Goal: Information Seeking & Learning: Understand process/instructions

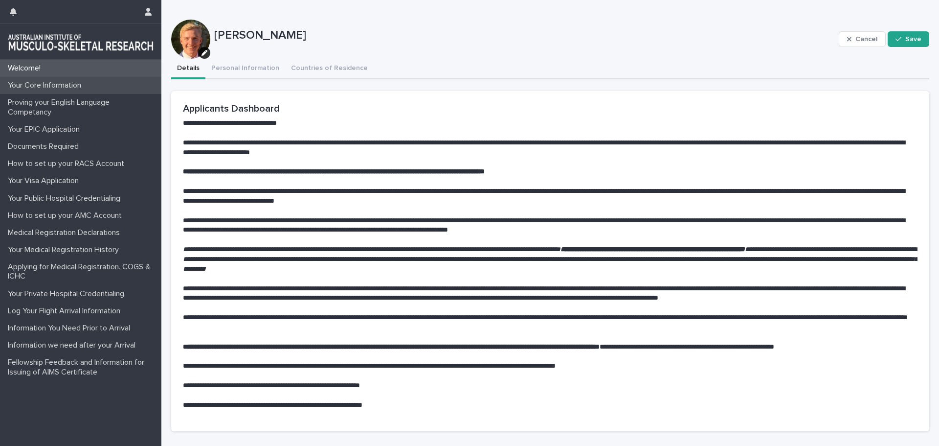
click at [82, 82] on p "Your Core Information" at bounding box center [46, 85] width 85 height 9
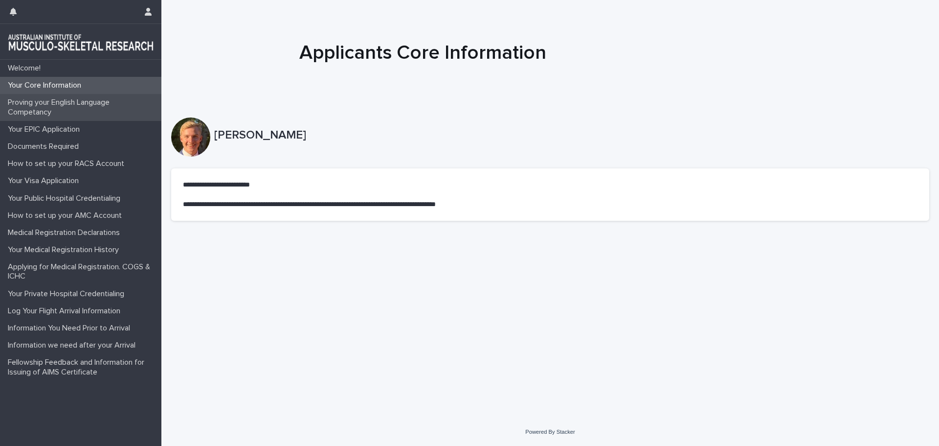
click at [84, 98] on p "Proving your English Language Competancy" at bounding box center [82, 107] width 157 height 19
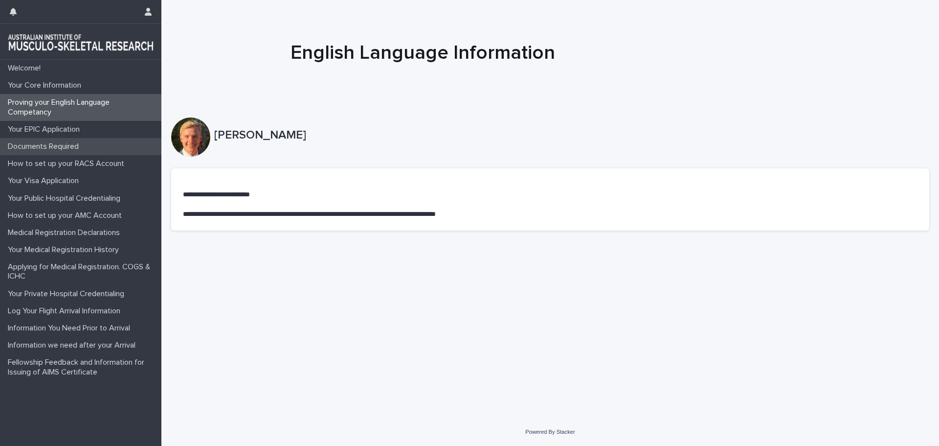
click at [64, 142] on p "Documents Required" at bounding box center [45, 146] width 83 height 9
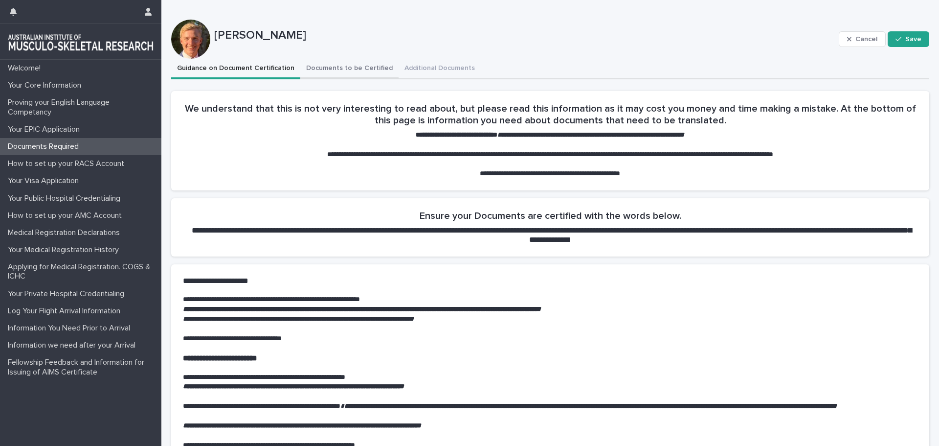
click at [330, 65] on button "Documents to be Certified" at bounding box center [349, 69] width 98 height 21
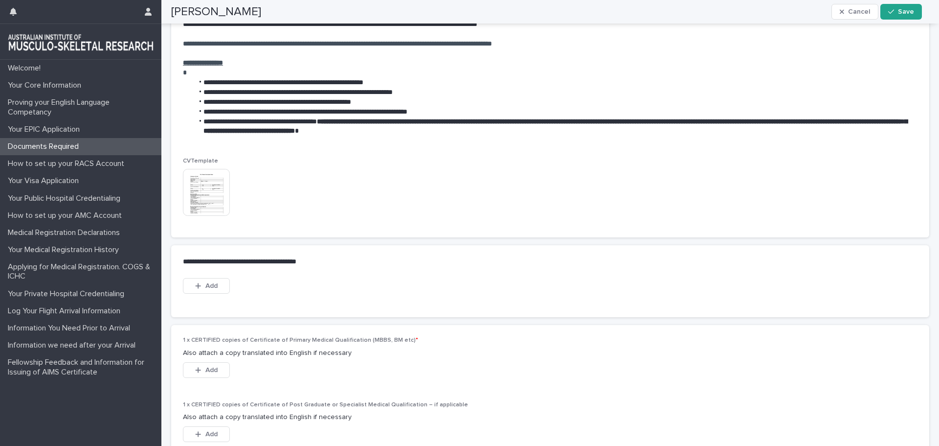
scroll to position [440, 0]
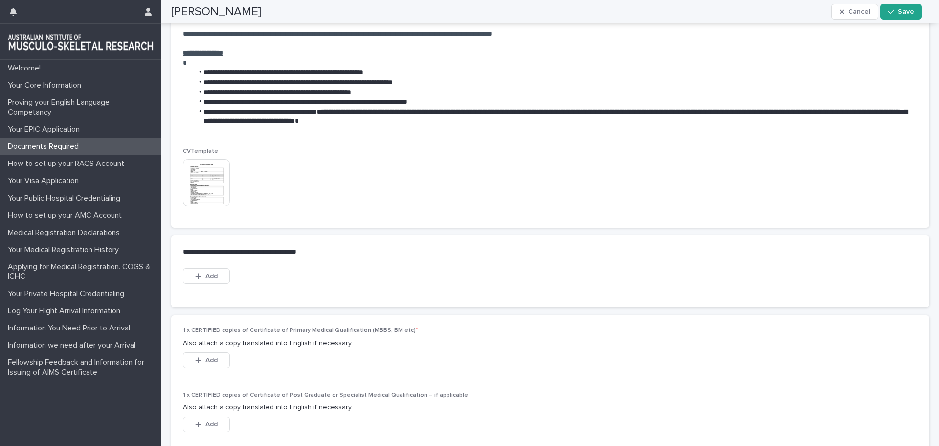
click at [182, 170] on div "CVTemplate This file cannot be opened Download File" at bounding box center [550, 187] width 758 height 79
click at [200, 173] on img at bounding box center [206, 182] width 47 height 47
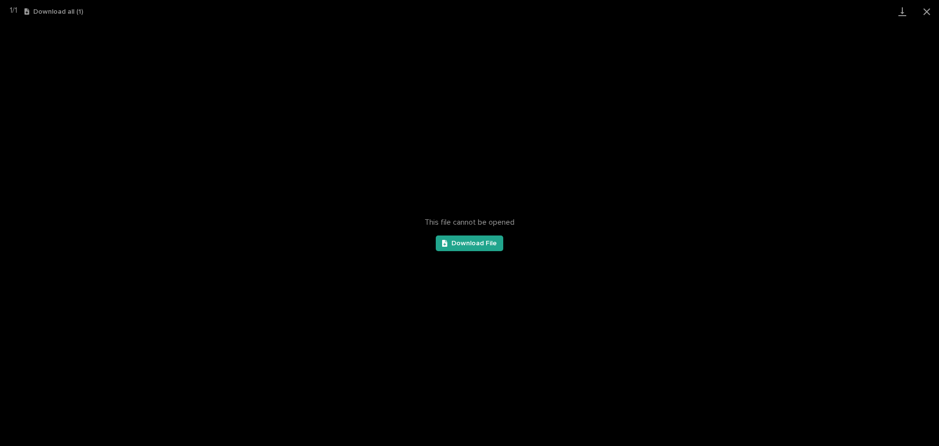
click at [297, 170] on div "This file cannot be opened Download File" at bounding box center [469, 234] width 939 height 423
click at [929, 14] on button "Close gallery" at bounding box center [927, 11] width 24 height 23
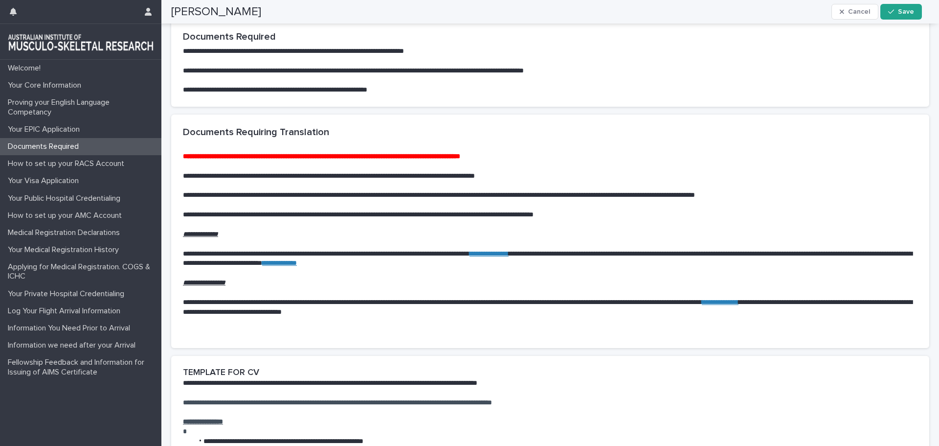
scroll to position [0, 0]
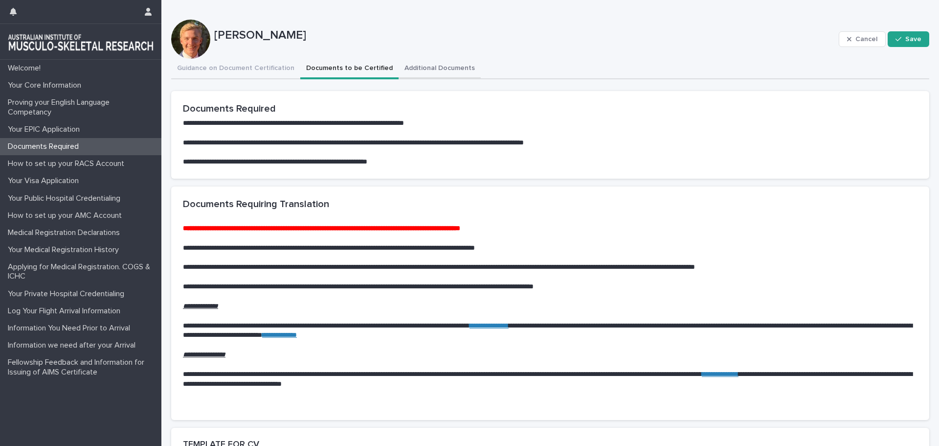
click at [407, 65] on button "Additional Documents" at bounding box center [440, 69] width 82 height 21
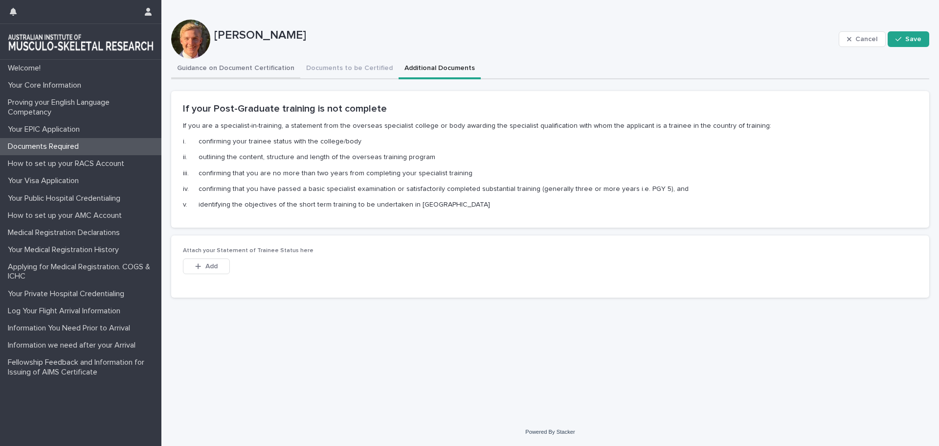
click at [177, 72] on button "Guidance on Document Certification" at bounding box center [235, 69] width 129 height 21
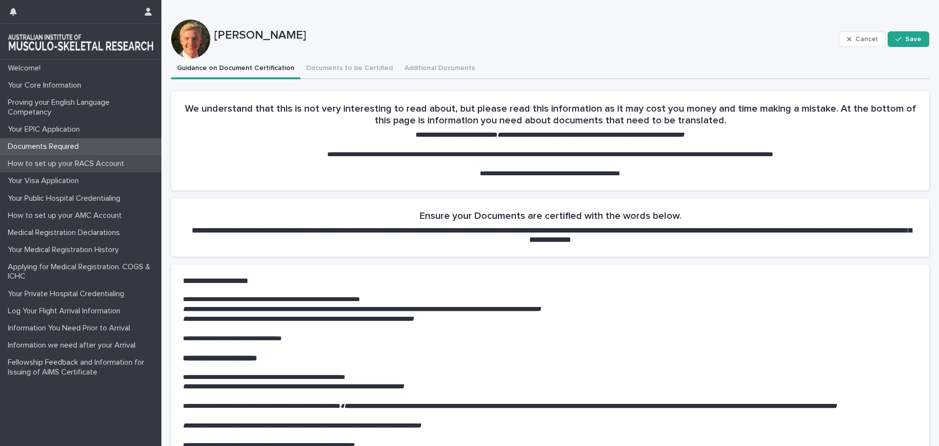
click at [95, 158] on div "How to set up your RACS Account" at bounding box center [80, 163] width 161 height 17
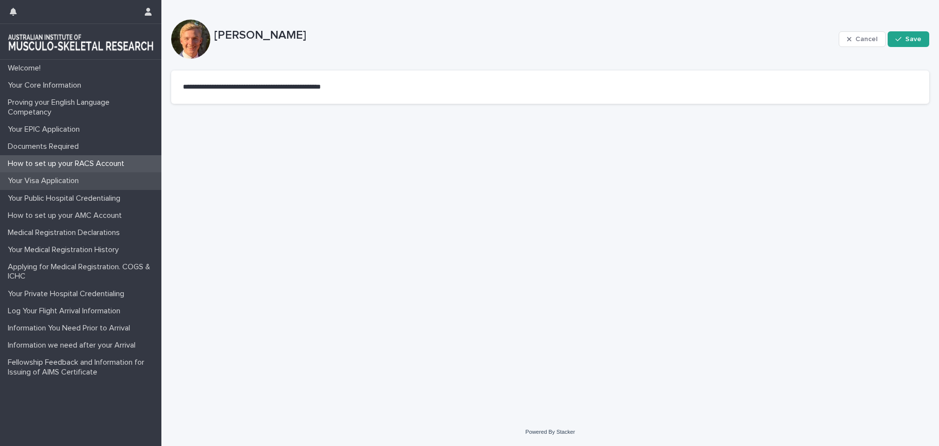
click at [102, 177] on div "Your Visa Application" at bounding box center [80, 180] width 161 height 17
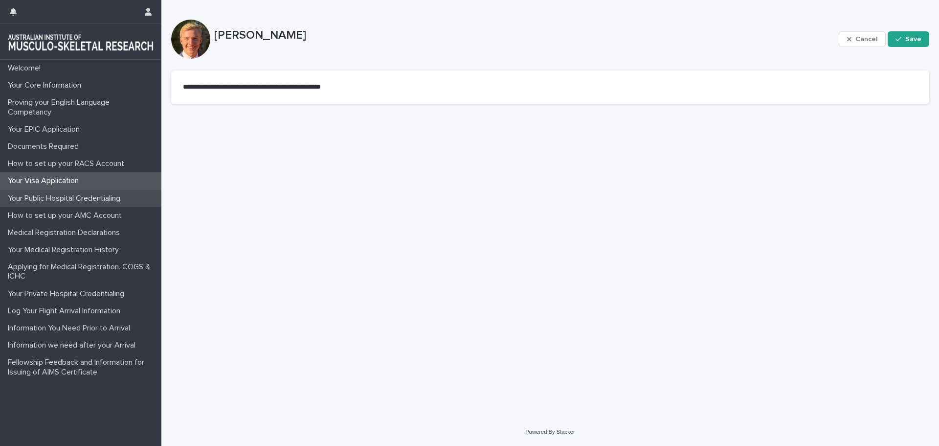
click at [94, 195] on p "Your Public Hospital Credentialing" at bounding box center [66, 198] width 124 height 9
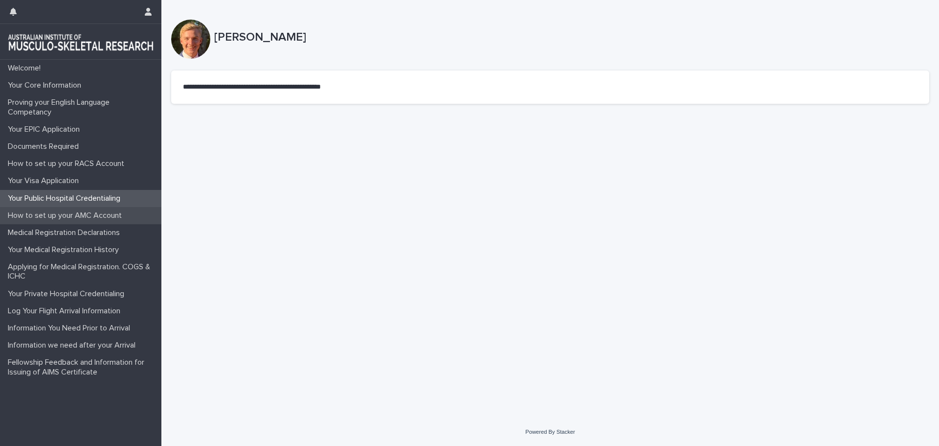
click at [85, 216] on p "How to set up your AMC Account" at bounding box center [67, 215] width 126 height 9
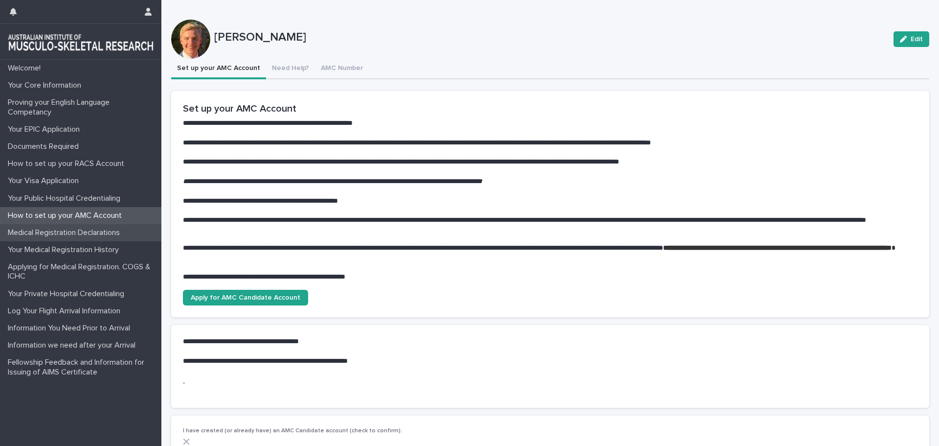
click at [90, 233] on p "Medical Registration Declarations" at bounding box center [66, 232] width 124 height 9
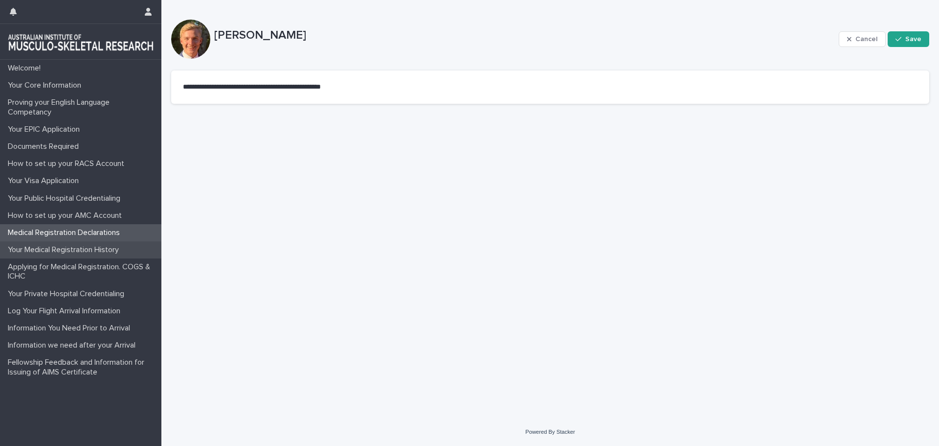
click at [88, 246] on p "Your Medical Registration History" at bounding box center [65, 249] width 123 height 9
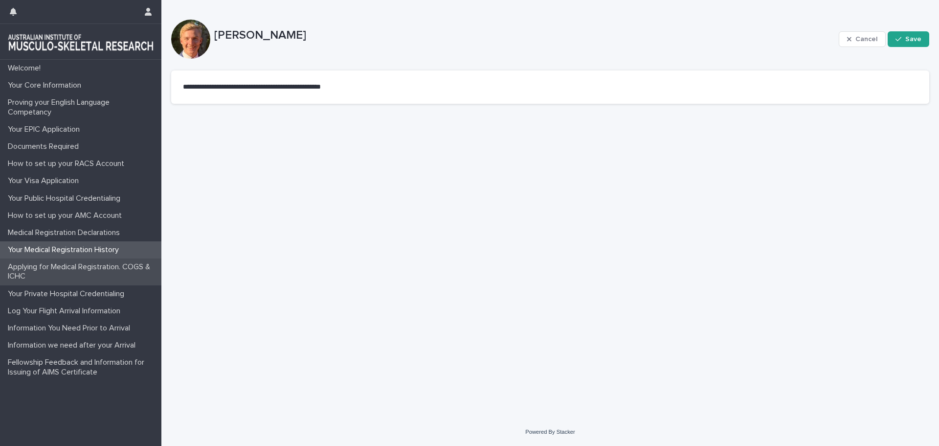
click at [76, 266] on p "Applying for Medical Registration. COGS & ICHC" at bounding box center [82, 271] width 157 height 19
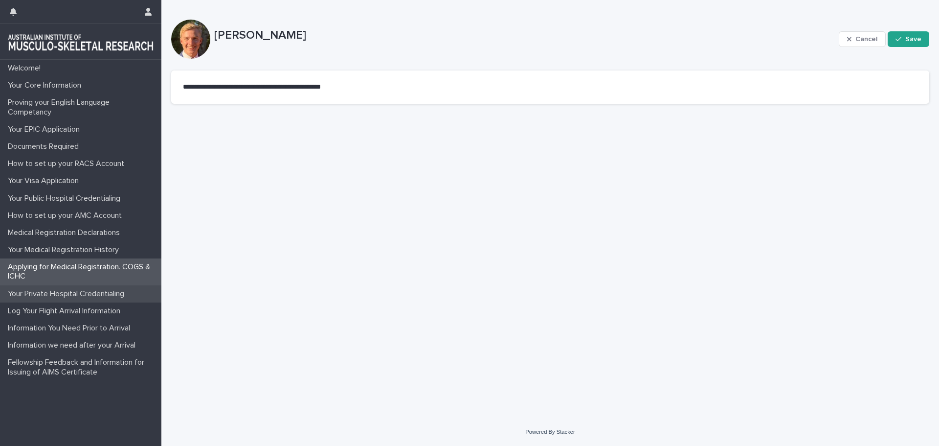
click at [72, 291] on p "Your Private Hospital Credentialing" at bounding box center [68, 293] width 128 height 9
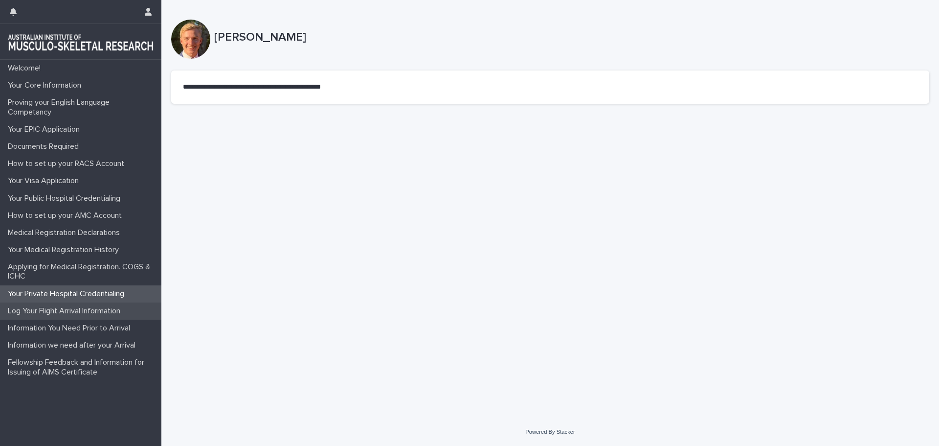
click at [67, 309] on p "Log Your Flight Arrival Information" at bounding box center [66, 310] width 124 height 9
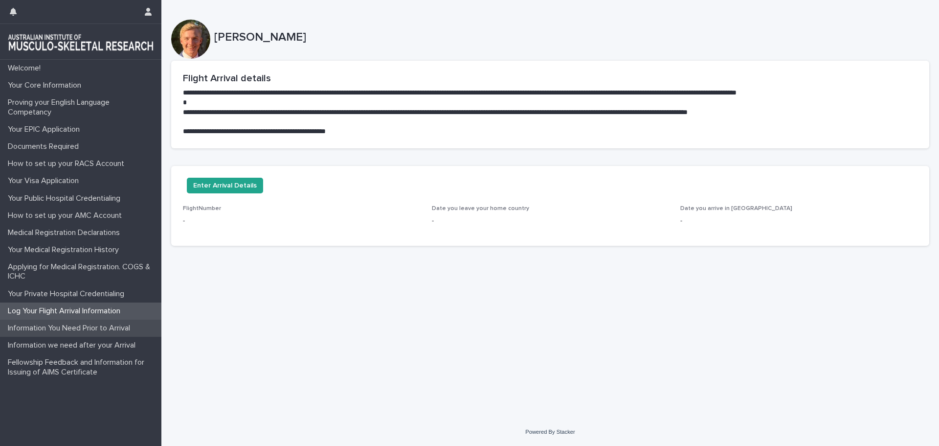
click at [30, 330] on p "Information You Need Prior to Arrival" at bounding box center [71, 327] width 134 height 9
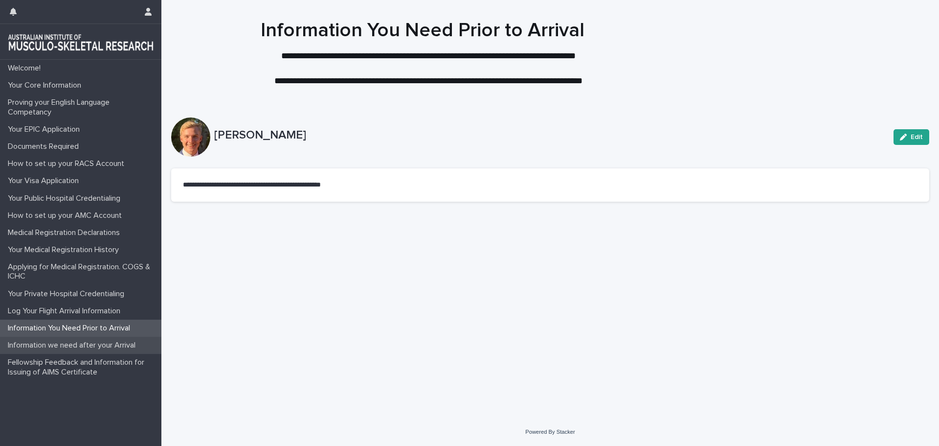
click at [28, 351] on div "Information we need after your Arrival" at bounding box center [80, 344] width 161 height 17
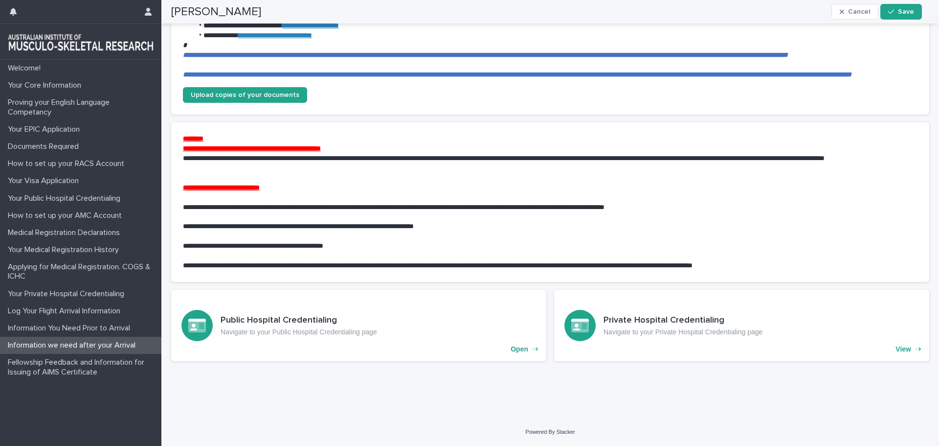
scroll to position [715, 0]
click at [43, 366] on p "Fellowship Feedback and Information for Issuing of AIMS Certificate" at bounding box center [82, 367] width 157 height 19
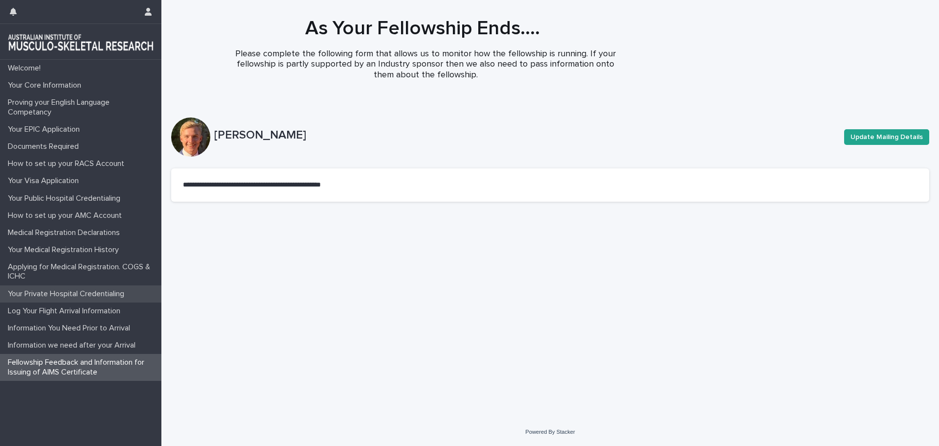
click at [91, 301] on div "Your Private Hospital Credentialing" at bounding box center [80, 293] width 161 height 17
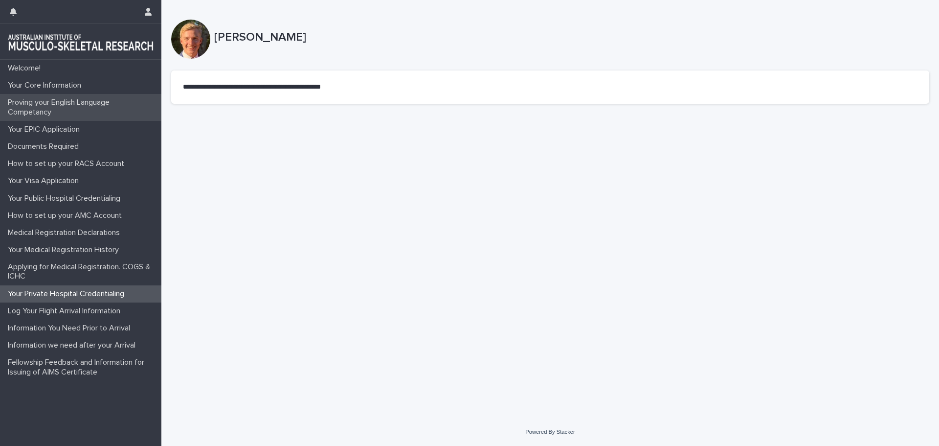
click at [85, 112] on p "Proving your English Language Competancy" at bounding box center [82, 107] width 157 height 19
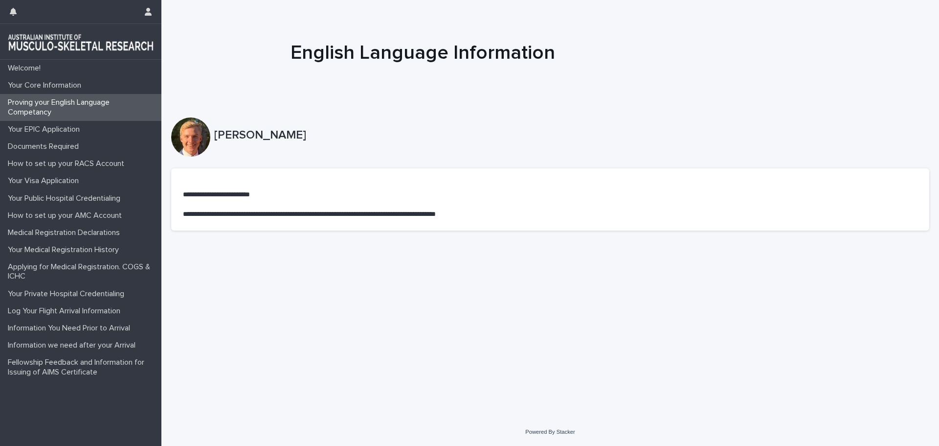
click at [86, 106] on p "Proving your English Language Competancy" at bounding box center [82, 107] width 157 height 19
click at [99, 86] on div "Your Core Information" at bounding box center [80, 85] width 161 height 17
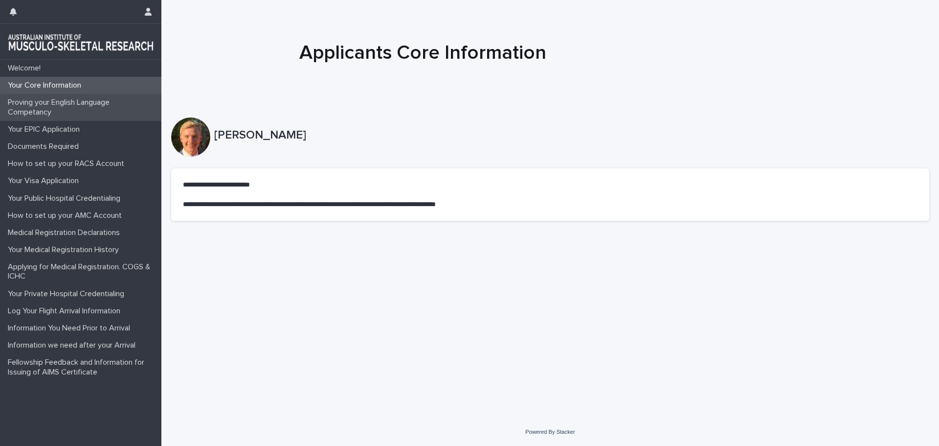
click at [93, 99] on p "Proving your English Language Competancy" at bounding box center [82, 107] width 157 height 19
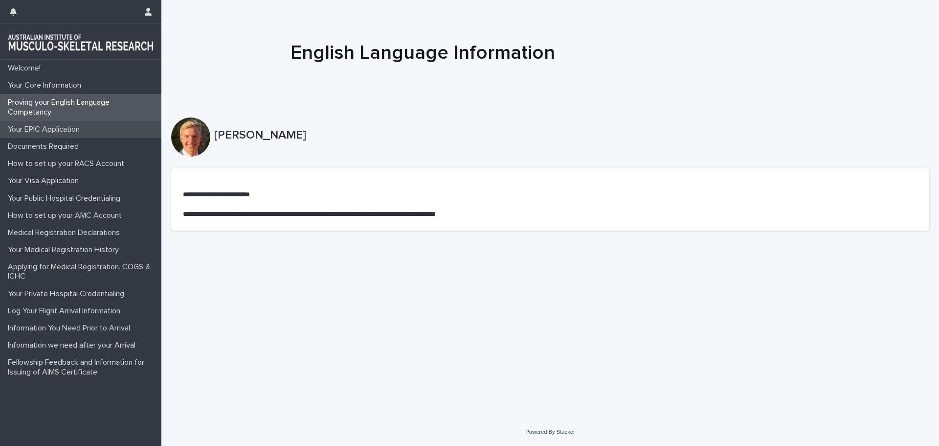
click at [95, 127] on div "Your EPIC Application" at bounding box center [80, 129] width 161 height 17
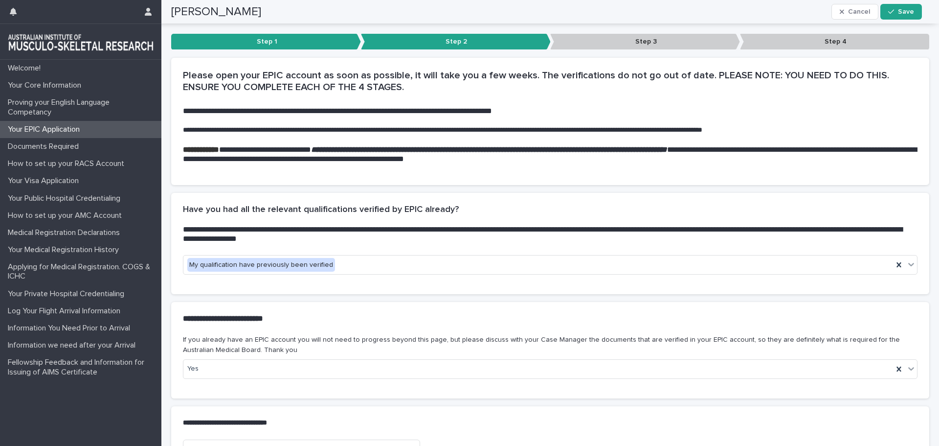
scroll to position [96, 0]
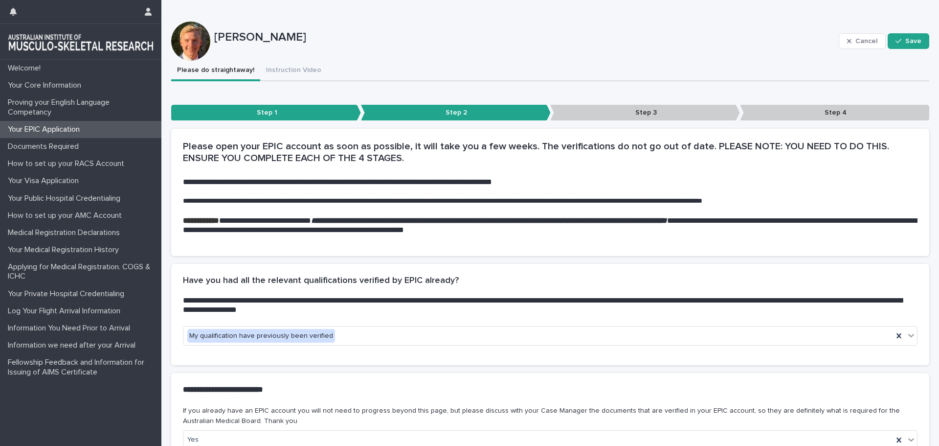
click at [570, 107] on p "Step 3" at bounding box center [645, 113] width 190 height 16
click at [905, 43] on span "Save" at bounding box center [913, 41] width 16 height 7
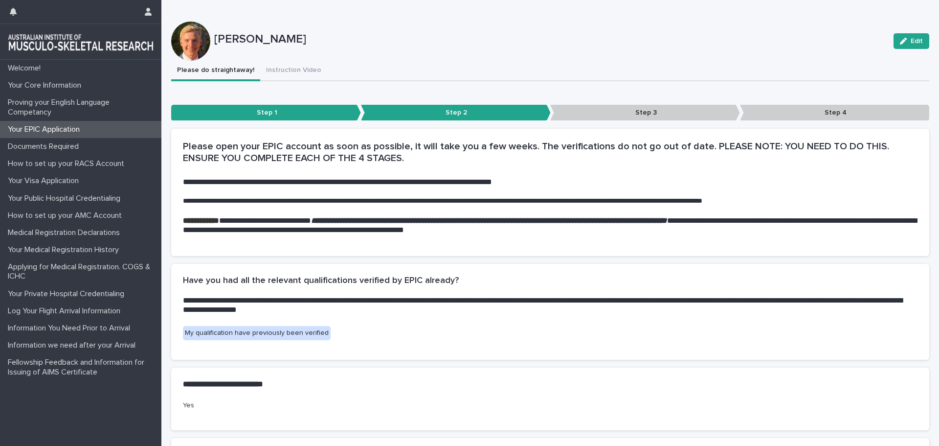
click at [658, 116] on p "Step 3" at bounding box center [645, 113] width 190 height 16
drag, startPoint x: 658, startPoint y: 112, endPoint x: 599, endPoint y: 111, distance: 59.7
click at [599, 111] on p "Step 3" at bounding box center [645, 113] width 190 height 16
drag, startPoint x: 419, startPoint y: 118, endPoint x: 430, endPoint y: 112, distance: 13.1
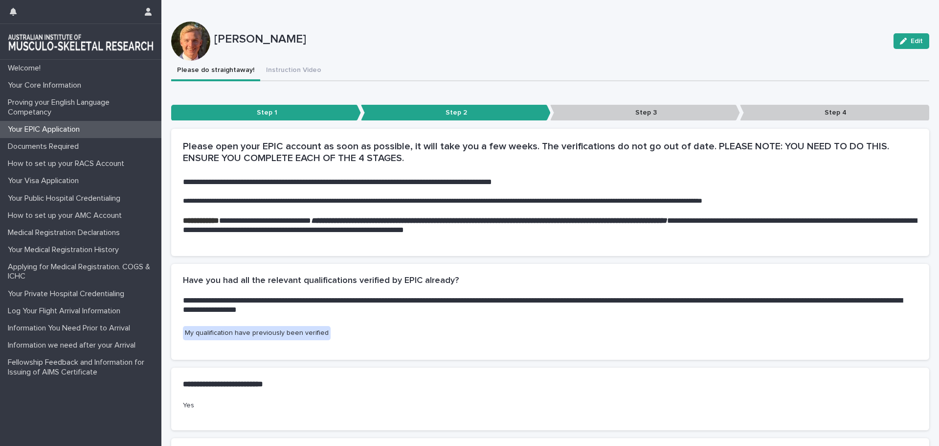
click at [430, 112] on p "Step 2" at bounding box center [456, 113] width 190 height 16
click at [441, 123] on div "Step 1 Step 2 Step 3 Step 4" at bounding box center [550, 115] width 758 height 20
click at [658, 110] on p "Step 3" at bounding box center [645, 113] width 190 height 16
click at [820, 113] on p "Step 4" at bounding box center [835, 113] width 190 height 16
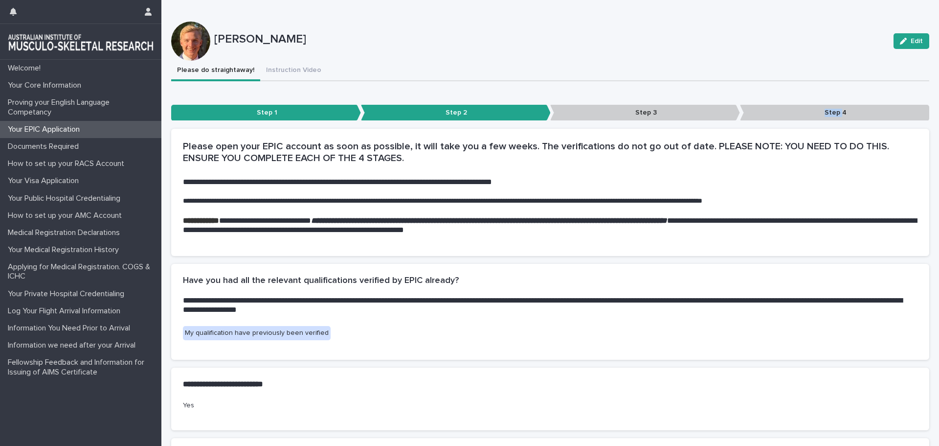
click at [820, 113] on p "Step 4" at bounding box center [835, 113] width 190 height 16
click at [91, 149] on div "Documents Required" at bounding box center [80, 146] width 161 height 17
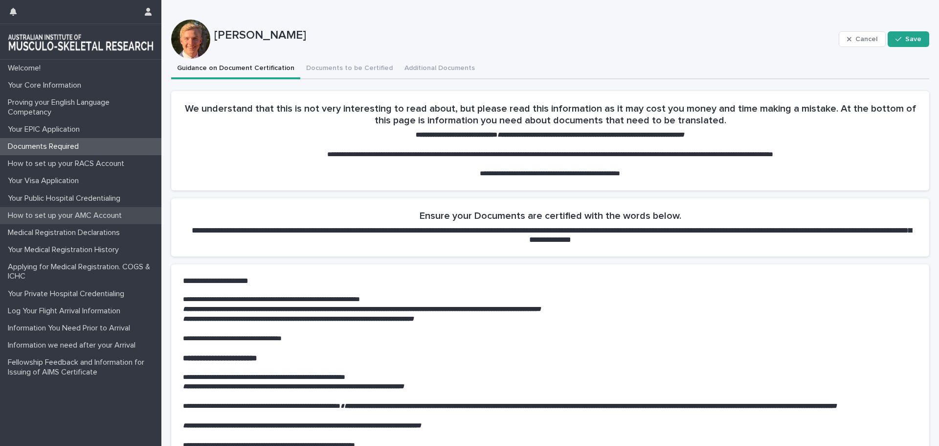
click at [88, 216] on p "How to set up your AMC Account" at bounding box center [67, 215] width 126 height 9
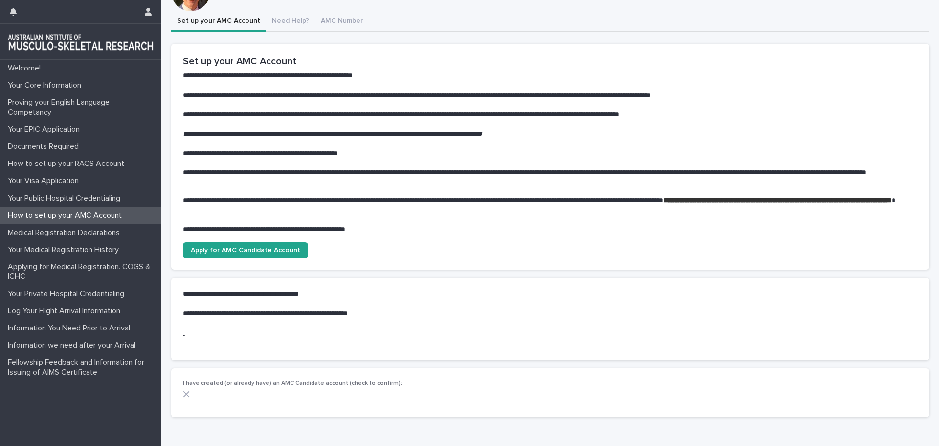
scroll to position [49, 0]
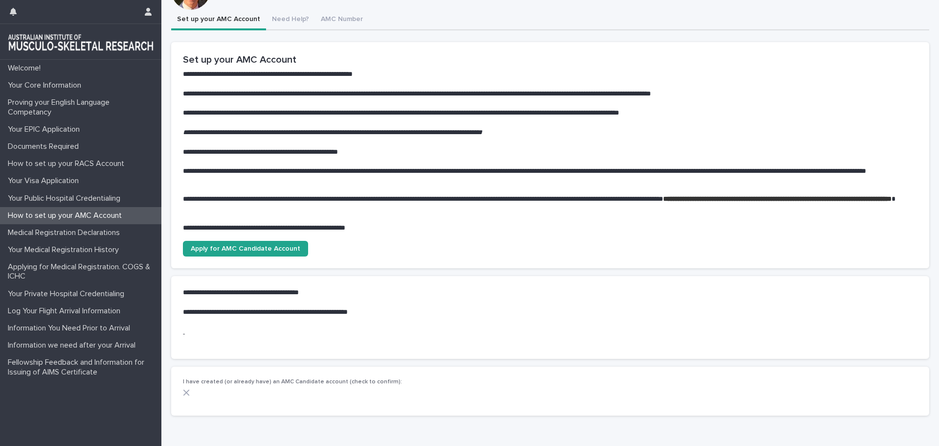
click at [226, 325] on div "**********" at bounding box center [550, 302] width 758 height 52
click at [252, 250] on span "Apply for AMC Candidate Account" at bounding box center [246, 248] width 110 height 7
